Goal: Task Accomplishment & Management: Complete application form

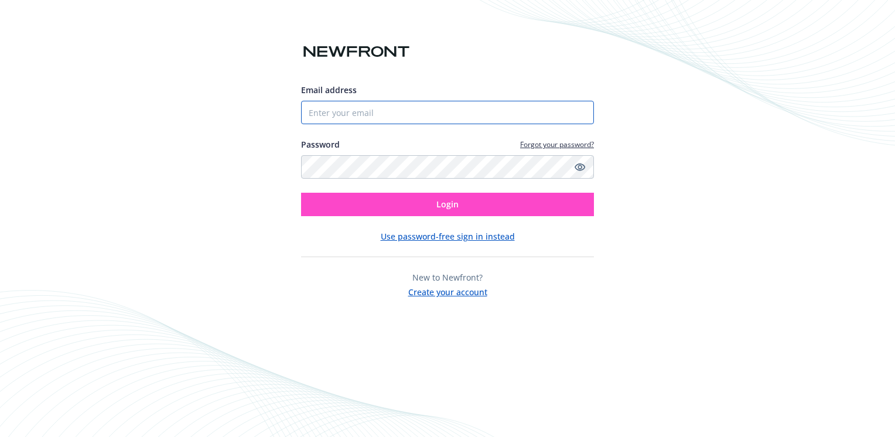
type input "[PERSON_NAME][EMAIL_ADDRESS][DOMAIN_NAME]"
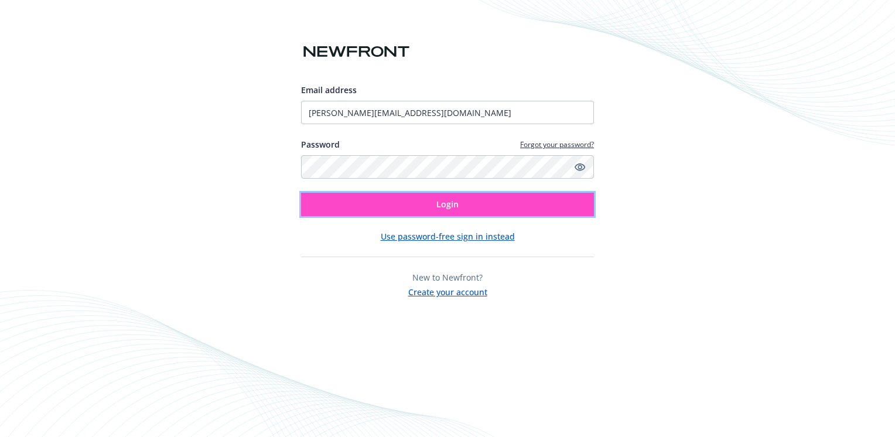
click at [443, 207] on span "Login" at bounding box center [447, 204] width 22 height 11
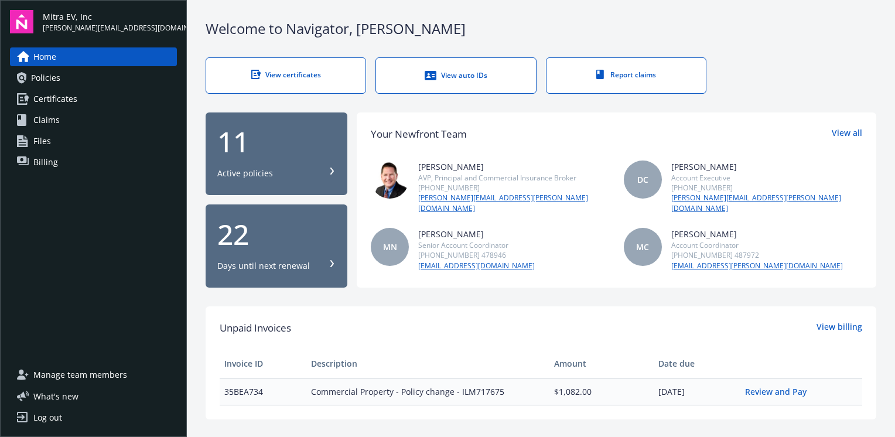
click at [305, 86] on link "View certificates" at bounding box center [286, 75] width 160 height 36
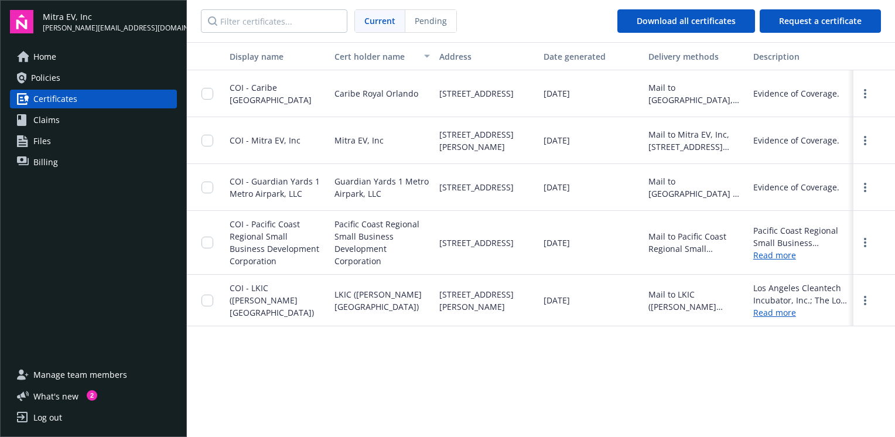
click at [284, 182] on span "COI - Guardian Yards 1 Metro Airpark, LLC" at bounding box center [275, 187] width 90 height 23
click at [863, 194] on div at bounding box center [874, 187] width 42 height 47
click at [866, 184] on link "more" at bounding box center [865, 187] width 14 height 14
click at [514, 192] on span "[STREET_ADDRESS]" at bounding box center [476, 187] width 74 height 12
click at [209, 189] on input "checkbox" at bounding box center [207, 188] width 12 height 12
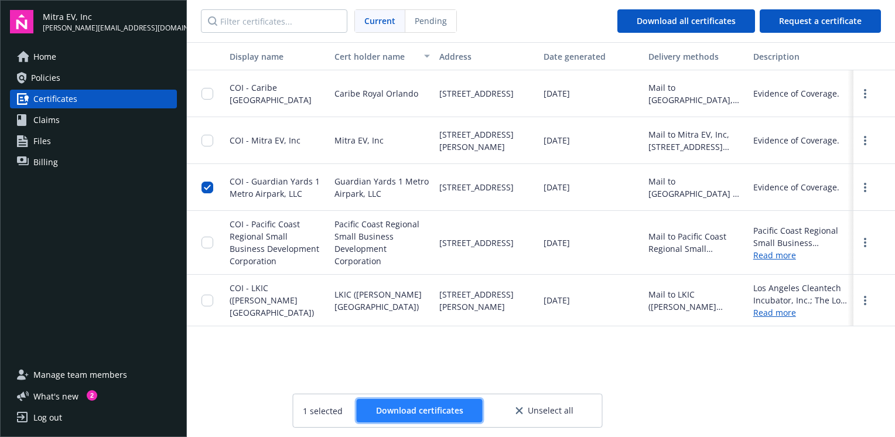
click at [427, 408] on span "Download certificates" at bounding box center [419, 410] width 87 height 11
click at [520, 355] on div "Display name Cert holder name Address Date generated Delivery methods Descripti…" at bounding box center [541, 238] width 708 height 393
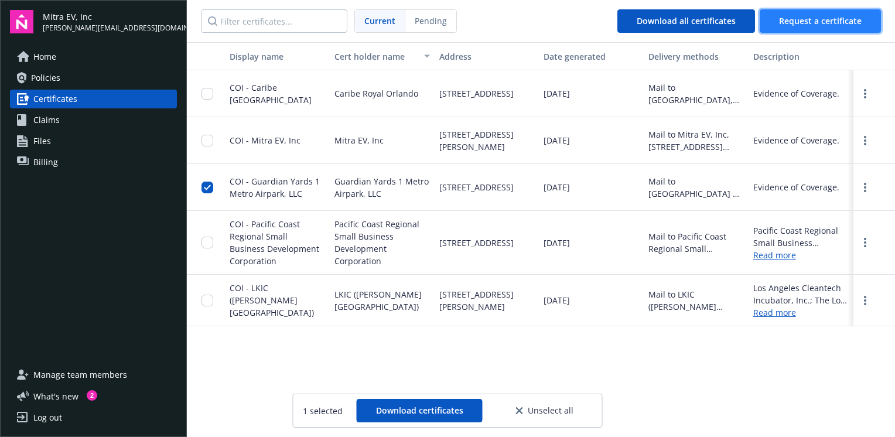
click at [813, 20] on span "Request a certificate" at bounding box center [820, 20] width 83 height 11
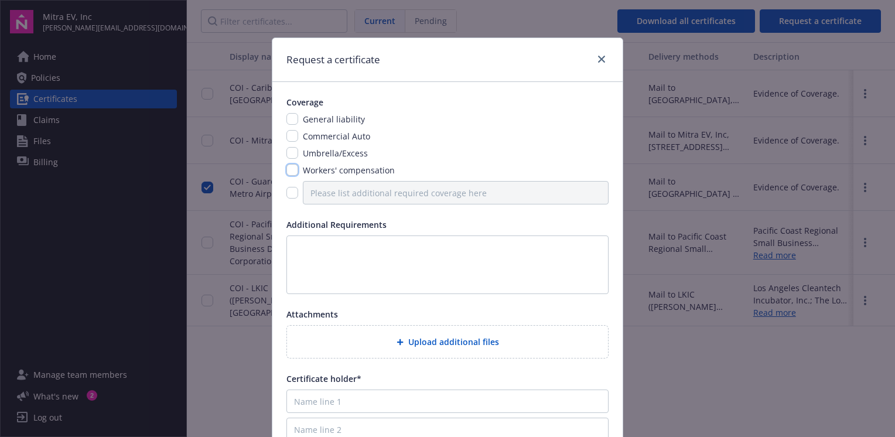
click at [287, 169] on input "checkbox" at bounding box center [292, 170] width 12 height 12
checkbox input "true"
click at [290, 139] on input "checkbox" at bounding box center [292, 136] width 12 height 12
checkbox input "true"
click at [290, 114] on input "checkbox" at bounding box center [292, 119] width 12 height 12
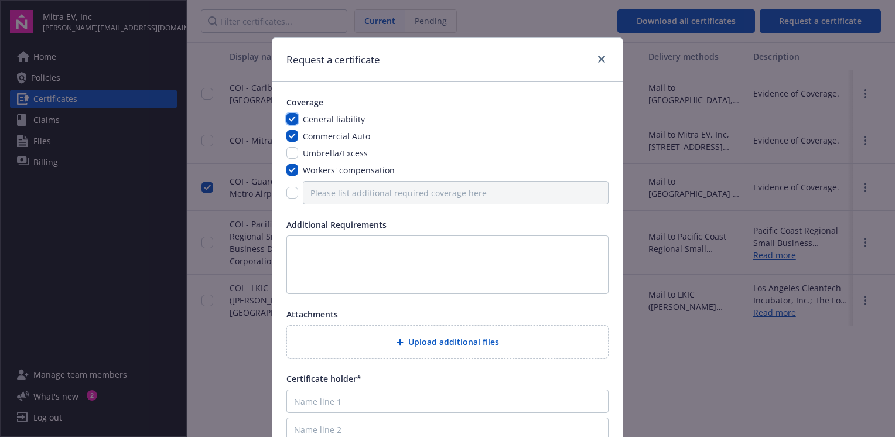
checkbox input "true"
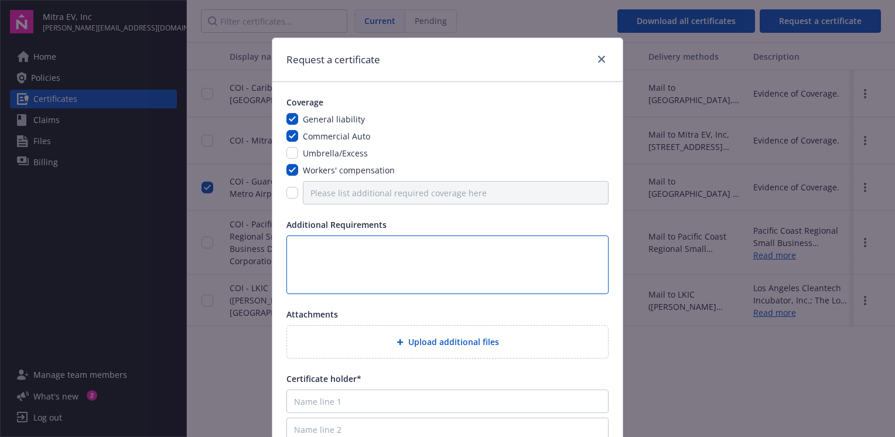
click at [388, 258] on textarea at bounding box center [447, 264] width 322 height 59
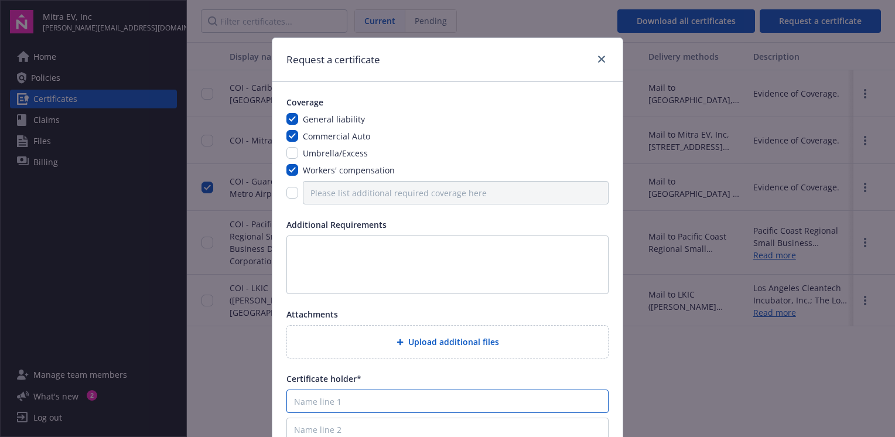
click at [328, 397] on input "Name line 1" at bounding box center [447, 400] width 322 height 23
paste input "Guardian Yards 1 Metro Airpark, LLC"
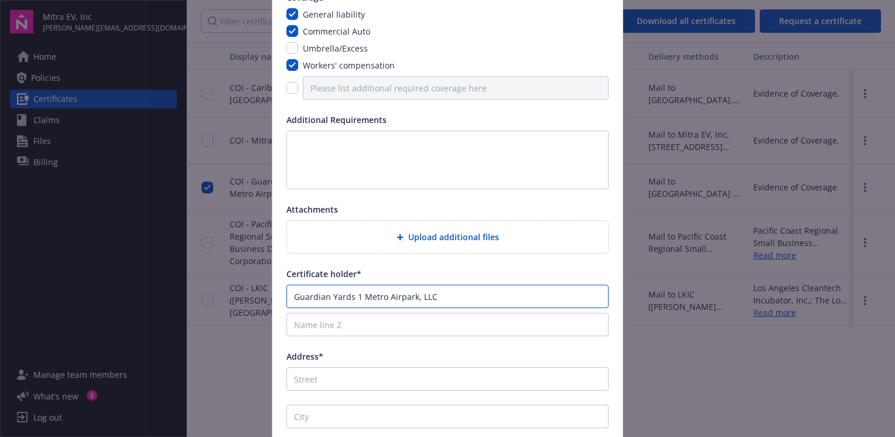
scroll to position [105, 0]
type input "Guardian Yards 1 Metro Airpark, LLC"
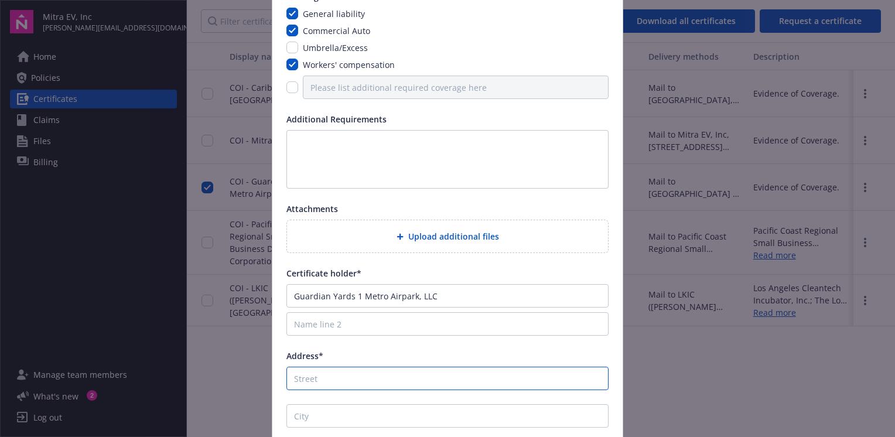
click at [321, 370] on input "Address*" at bounding box center [447, 378] width 322 height 23
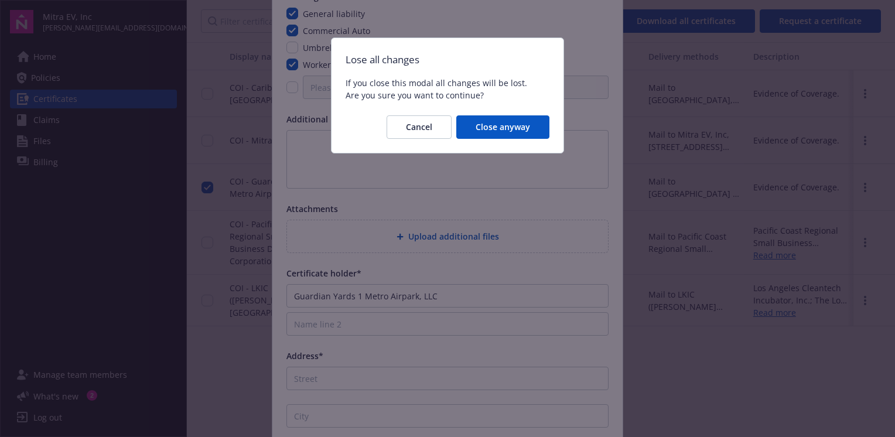
click at [248, 375] on body "Mitra EV, Inc [PERSON_NAME][EMAIL_ADDRESS][DOMAIN_NAME] Home Policies Certifica…" at bounding box center [447, 218] width 895 height 437
click at [428, 127] on span "Cancel" at bounding box center [419, 126] width 26 height 11
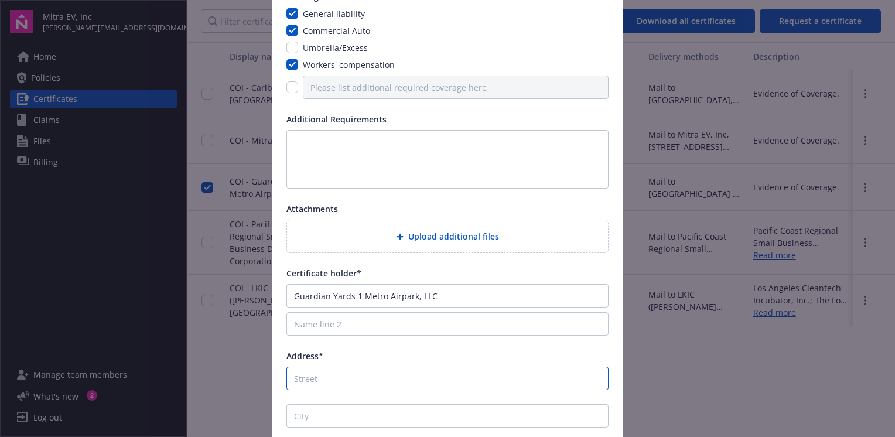
click at [322, 378] on input "Address*" at bounding box center [447, 378] width 322 height 23
paste input "[STREET_ADDRESS]"
type input "[STREET_ADDRESS]"
click at [526, 344] on div "Coverage General liability Commercial Auto Umbrella/Excess Workers' compensatio…" at bounding box center [447, 228] width 350 height 502
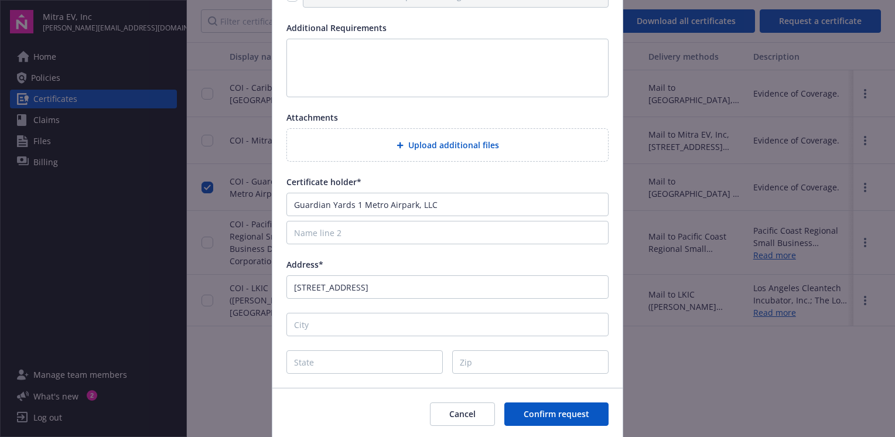
scroll to position [206, 0]
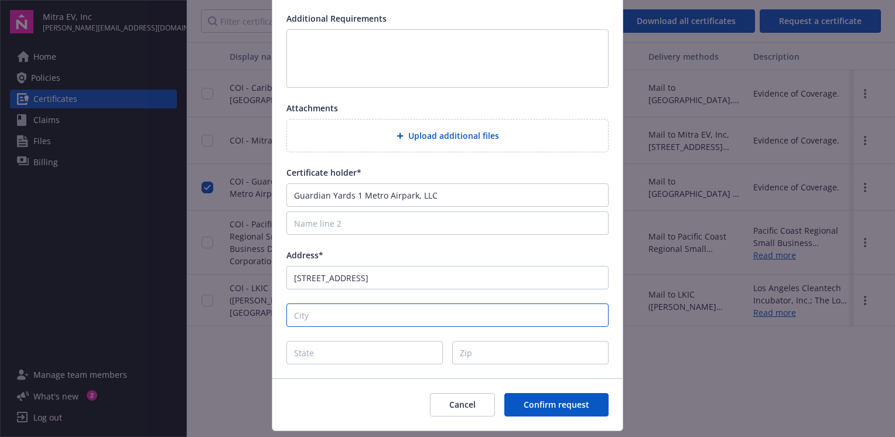
click at [393, 313] on input "City" at bounding box center [447, 314] width 322 height 23
type input "[GEOGRAPHIC_DATA]"
type input "CA"
click at [507, 358] on input "Zip" at bounding box center [530, 352] width 156 height 23
type input "95837"
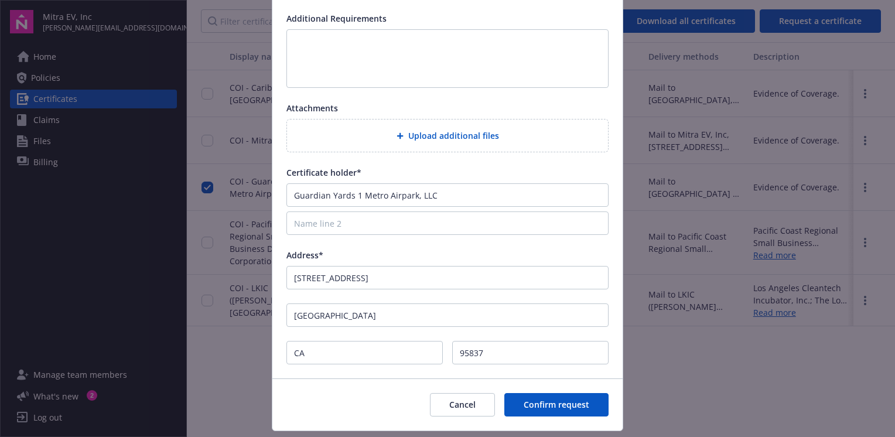
click at [365, 404] on div "Cancel Confirm request" at bounding box center [447, 404] width 350 height 52
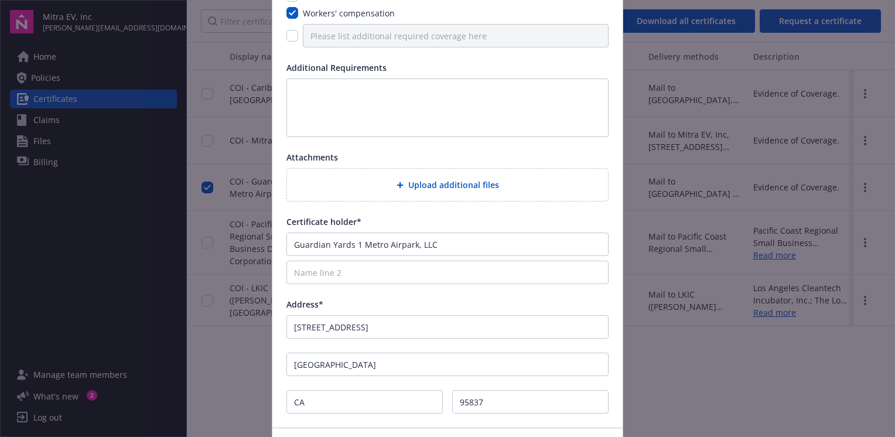
scroll to position [237, 0]
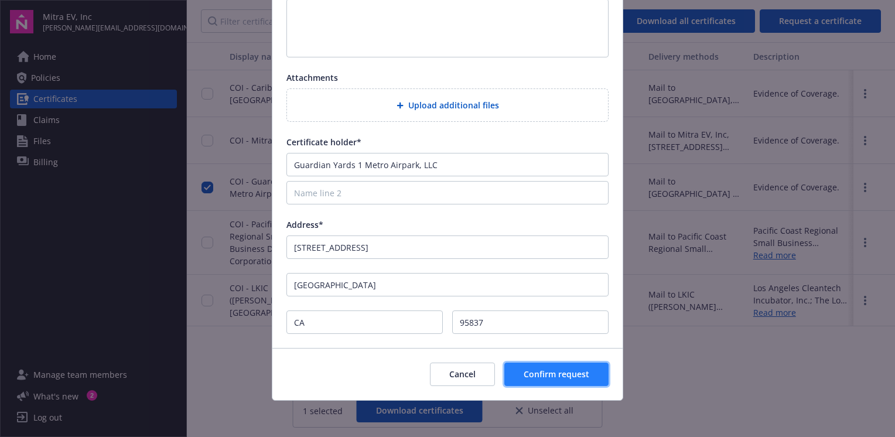
click at [550, 371] on span "Confirm request" at bounding box center [557, 373] width 66 height 11
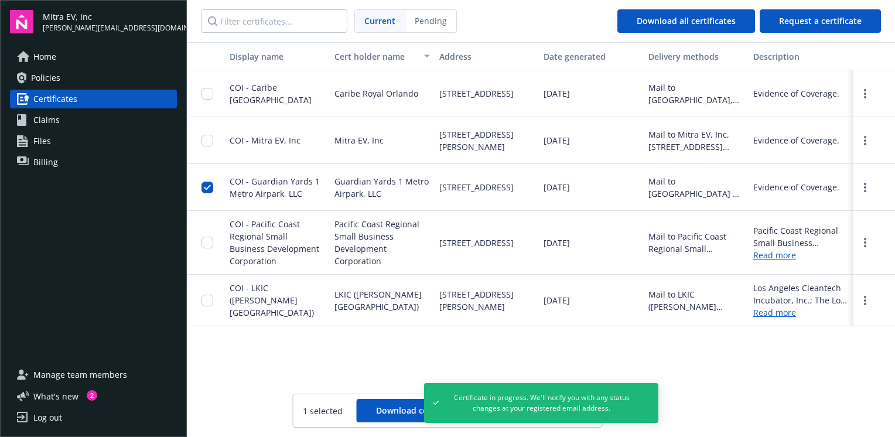
click at [279, 363] on div "Display name Cert holder name Address Date generated Delivery methods Descripti…" at bounding box center [541, 238] width 708 height 393
